Goal: Transaction & Acquisition: Purchase product/service

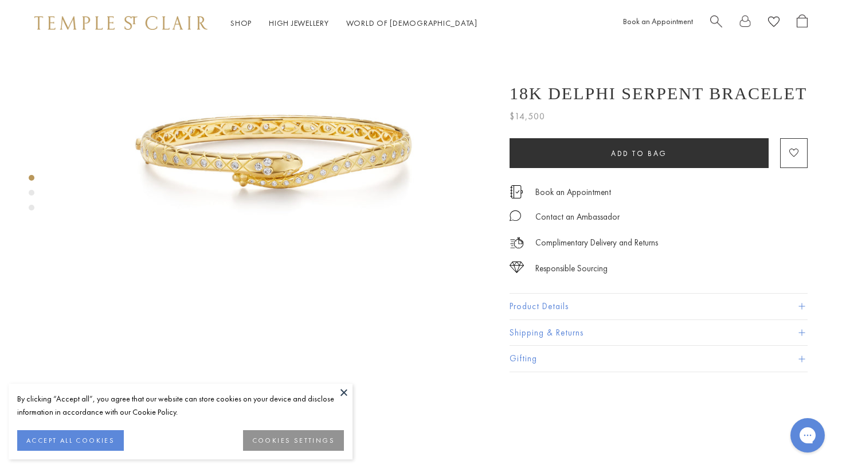
scroll to position [112, 0]
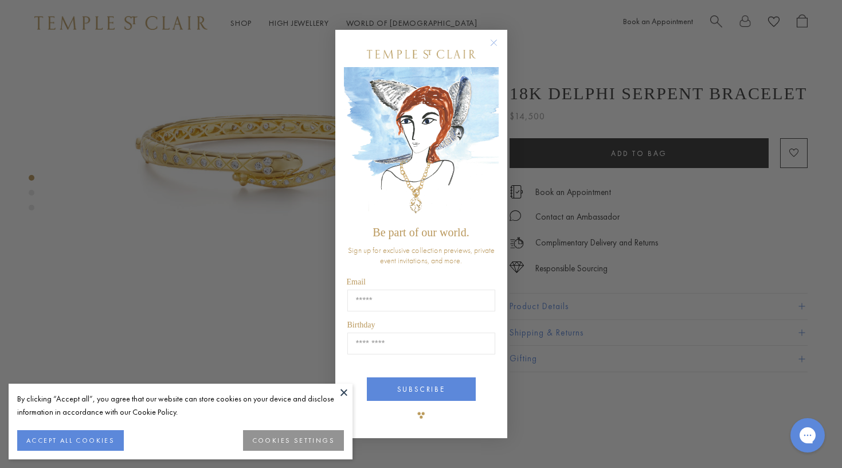
type input "**********"
click at [494, 42] on circle "Close dialog" at bounding box center [494, 43] width 14 height 14
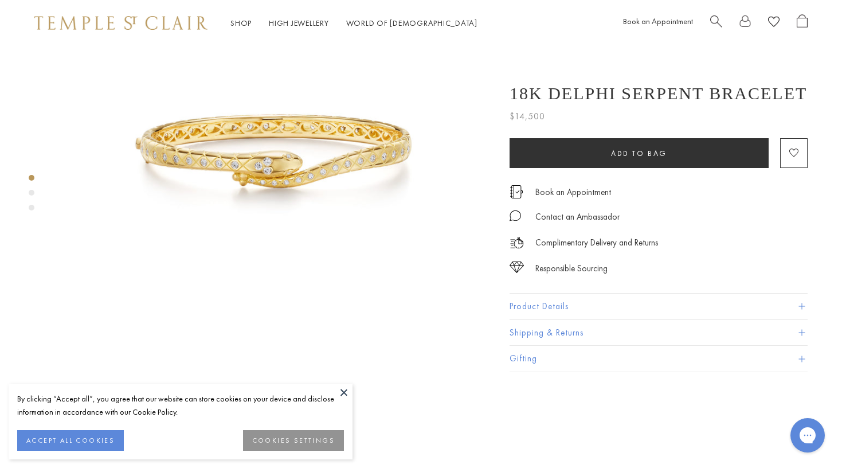
click at [749, 21] on link at bounding box center [745, 23] width 11 height 18
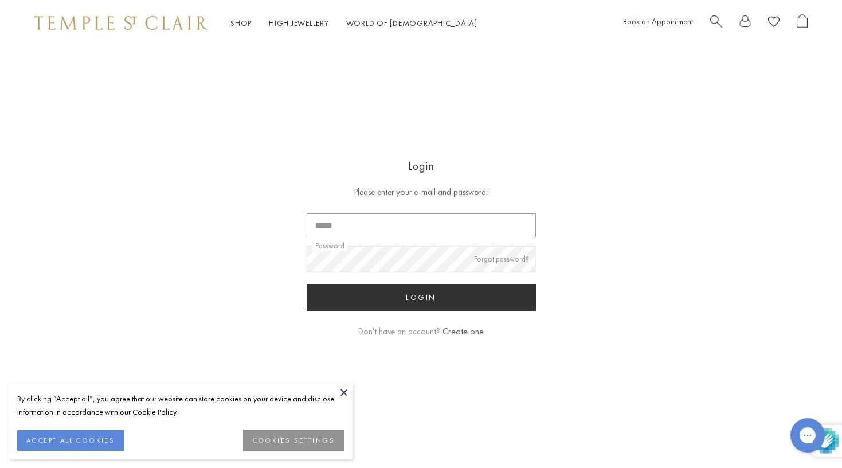
type input "**********"
click at [421, 298] on button "Login" at bounding box center [421, 297] width 229 height 27
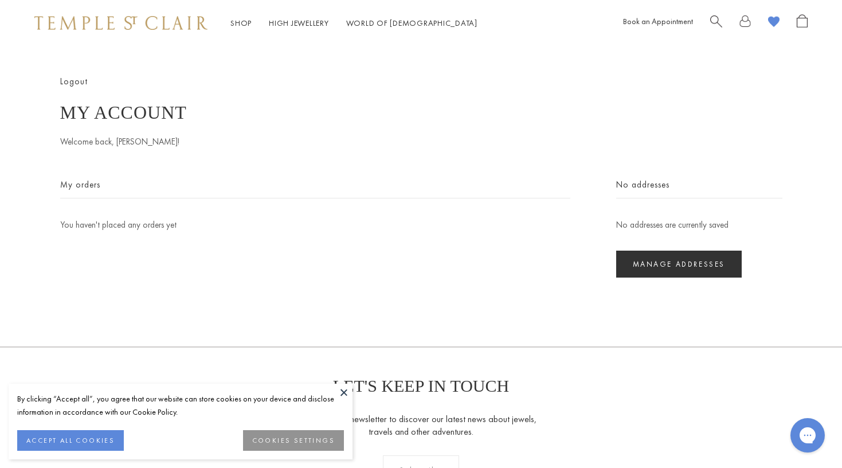
click at [275, 440] on button "COOKIES SETTINGS" at bounding box center [293, 440] width 101 height 21
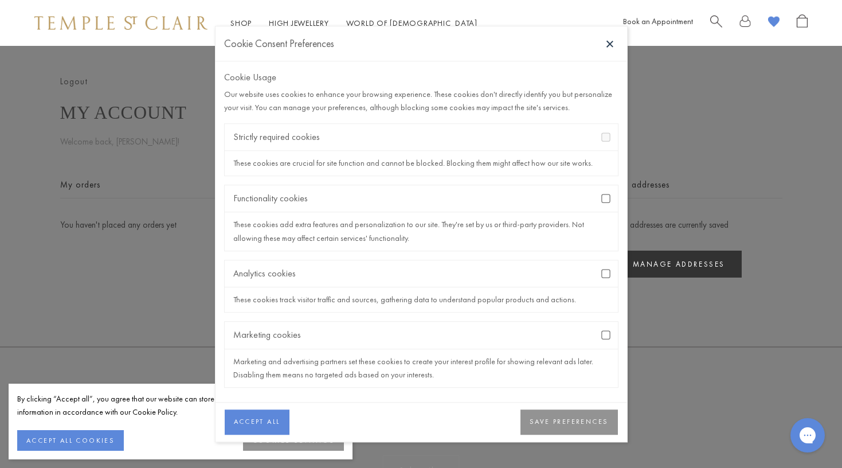
click at [574, 425] on button "SAVE PREFERENCES" at bounding box center [569, 421] width 97 height 25
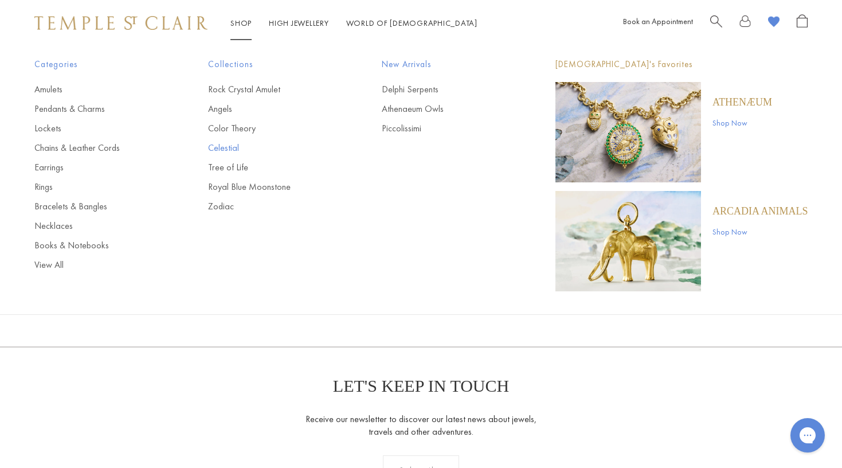
click at [221, 147] on link "Celestial" at bounding box center [272, 148] width 128 height 13
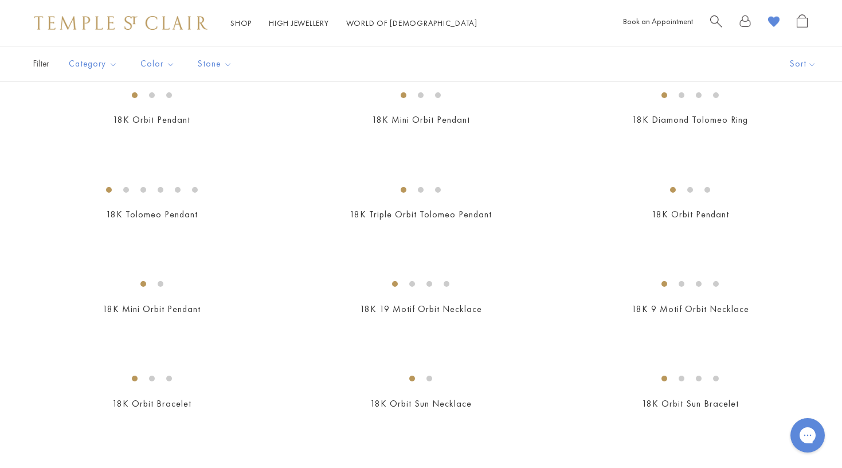
scroll to position [544, 0]
click at [85, 107] on button "Bracelets" at bounding box center [122, 106] width 106 height 13
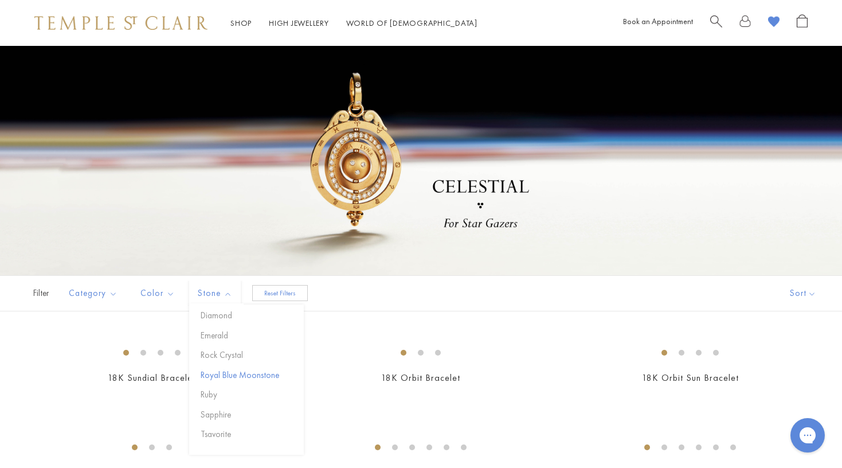
click at [214, 375] on button "Royal Blue Moonstone" at bounding box center [251, 375] width 106 height 13
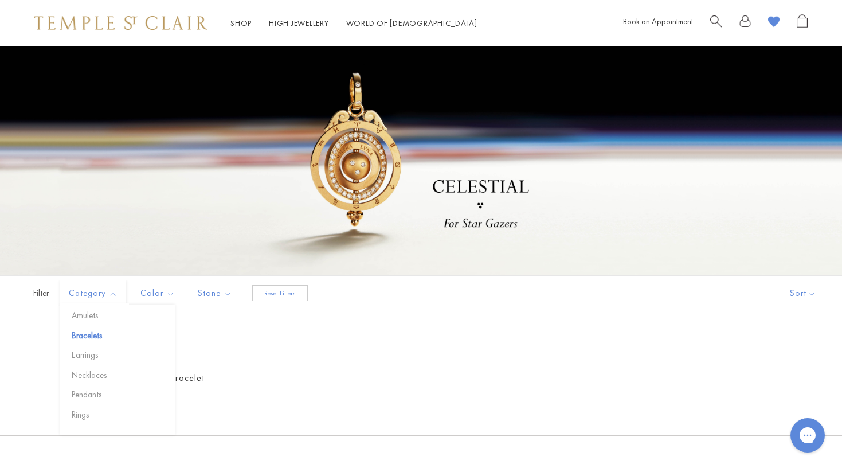
click at [79, 336] on button "Bracelets" at bounding box center [122, 335] width 106 height 13
click at [86, 293] on span "Category" at bounding box center [94, 293] width 63 height 14
click at [115, 291] on span "Category" at bounding box center [94, 293] width 63 height 14
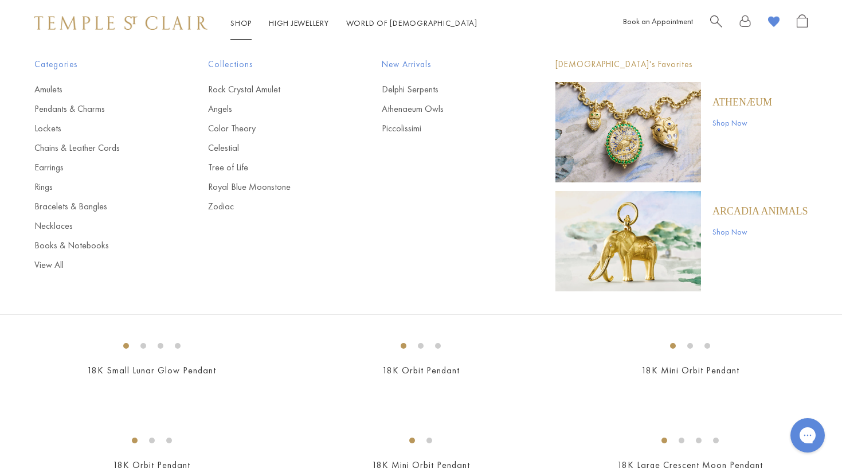
scroll to position [101, 0]
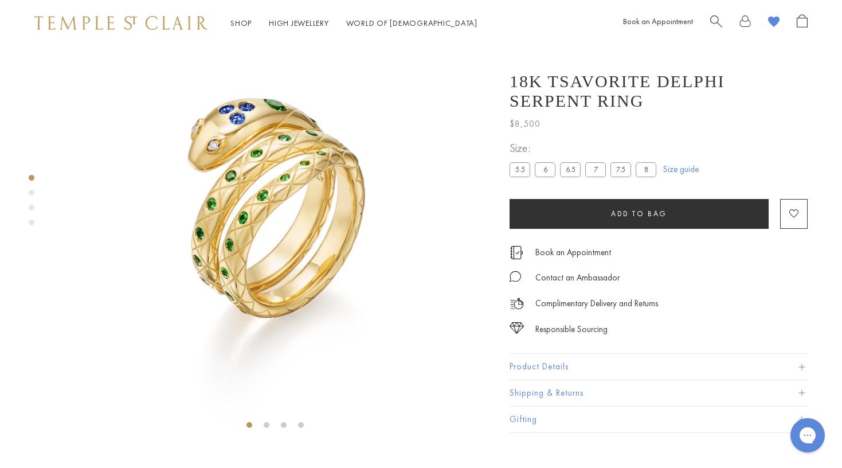
click at [643, 177] on label "8" at bounding box center [646, 169] width 21 height 14
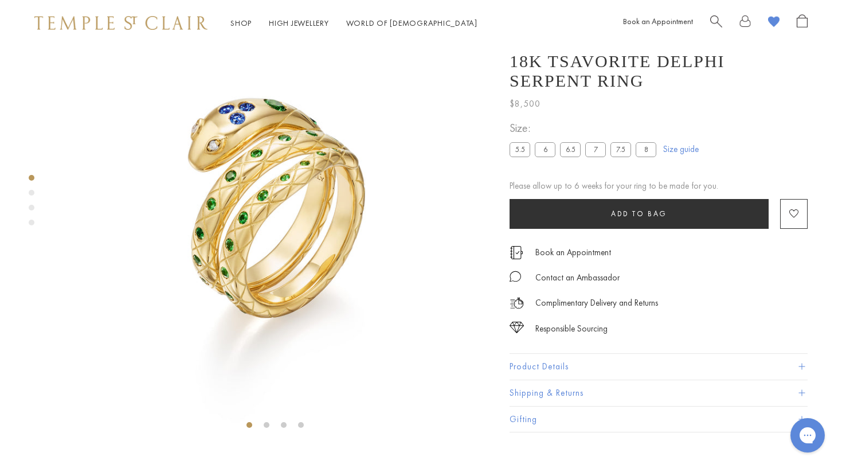
click at [624, 157] on label "7.5" at bounding box center [621, 149] width 21 height 14
